Goal: Task Accomplishment & Management: Manage account settings

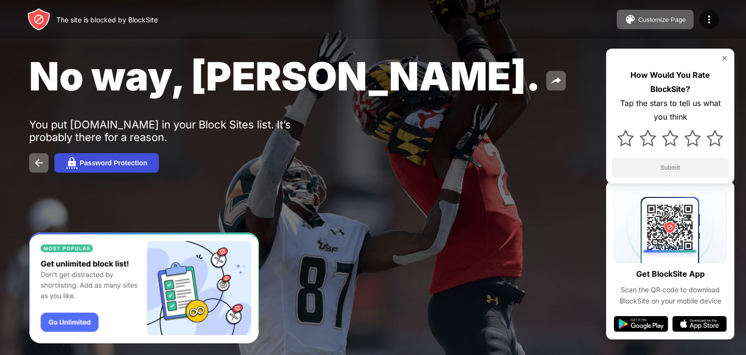
click at [139, 171] on button "Password Protection" at bounding box center [106, 162] width 104 height 19
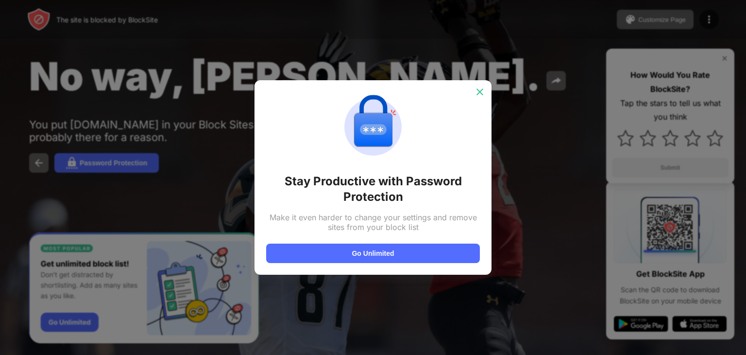
click at [479, 90] on img at bounding box center [480, 92] width 10 height 10
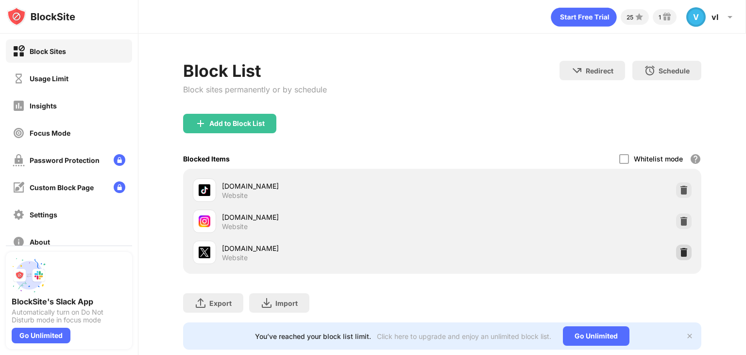
click at [679, 251] on img at bounding box center [684, 252] width 10 height 10
